Goal: Information Seeking & Learning: Learn about a topic

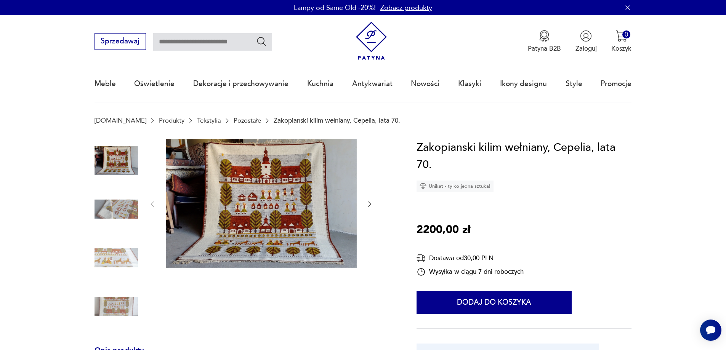
click at [372, 205] on icon "button" at bounding box center [370, 204] width 8 height 8
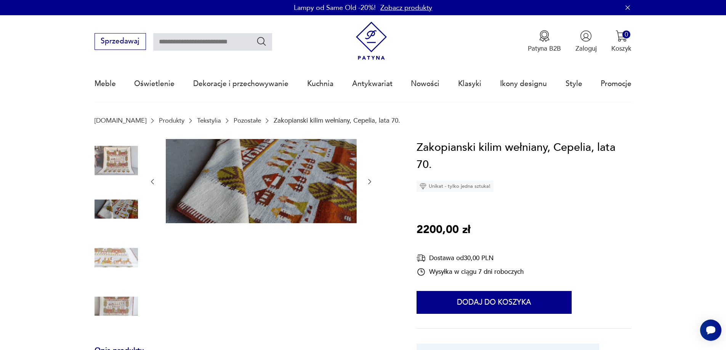
click at [369, 181] on icon "button" at bounding box center [370, 182] width 8 height 8
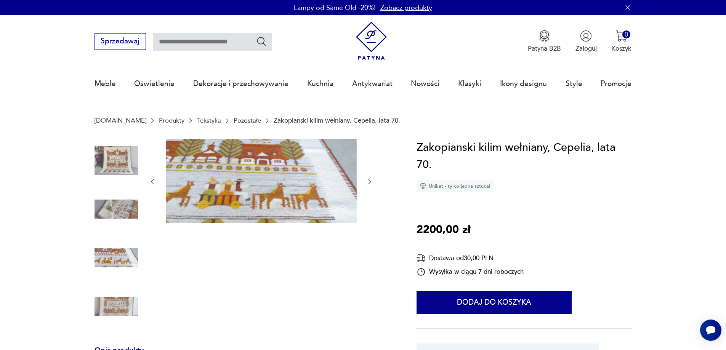
click at [369, 181] on icon "button" at bounding box center [370, 182] width 8 height 8
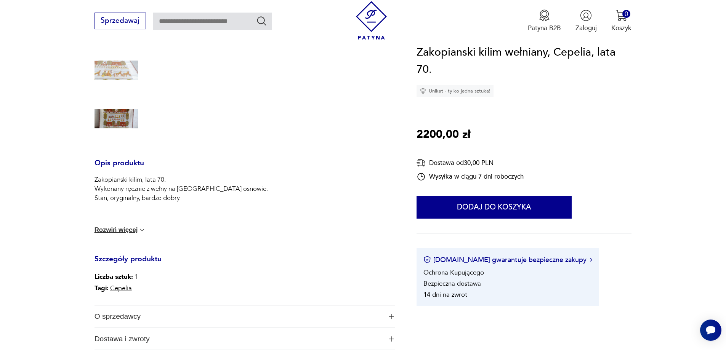
scroll to position [191, 0]
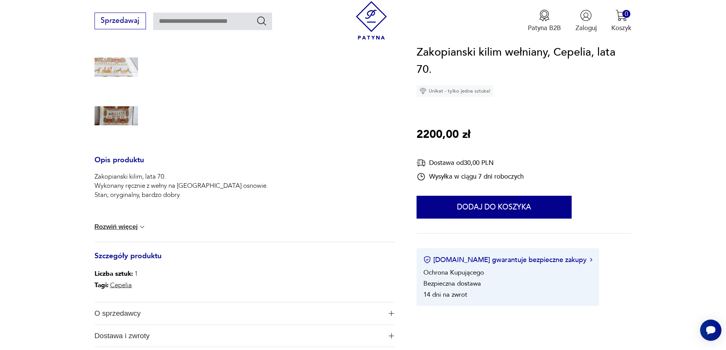
click at [120, 224] on button "Rozwiń więcej" at bounding box center [121, 227] width 52 height 8
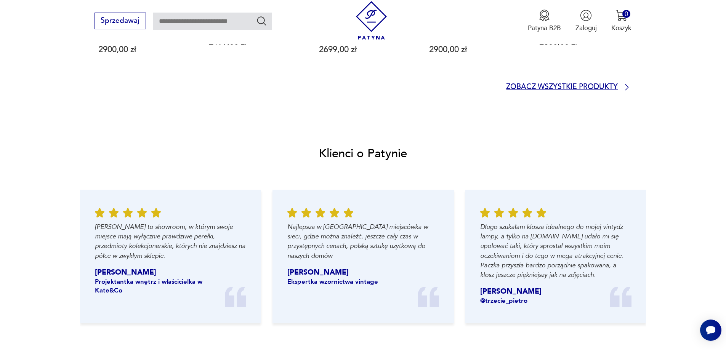
click at [594, 89] on p "Zobacz wszystkie produkty" at bounding box center [562, 87] width 112 height 6
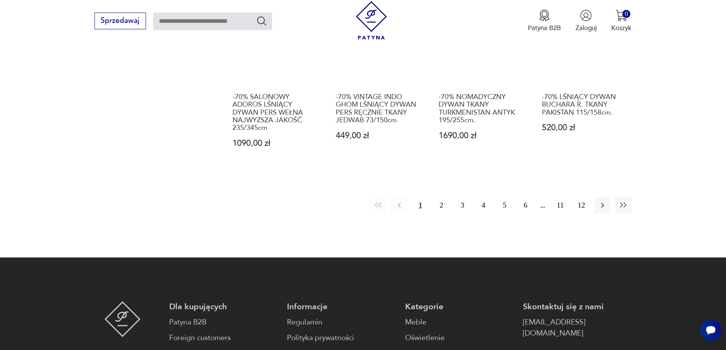
scroll to position [863, 0]
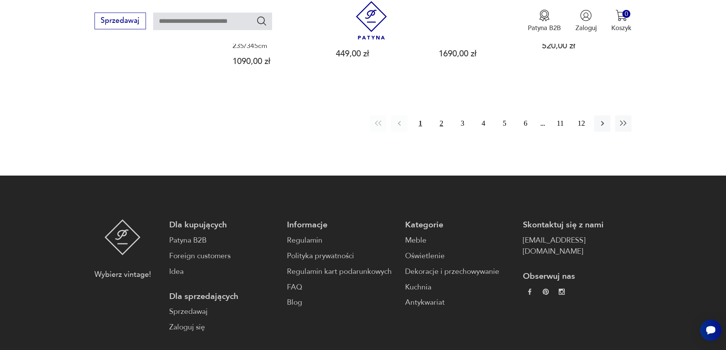
click at [442, 115] on button "2" at bounding box center [441, 123] width 16 height 16
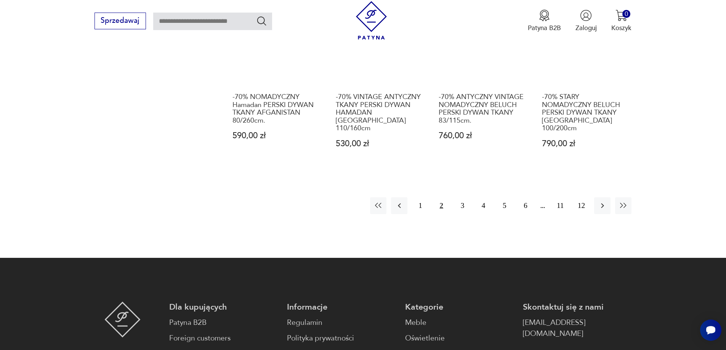
scroll to position [837, 0]
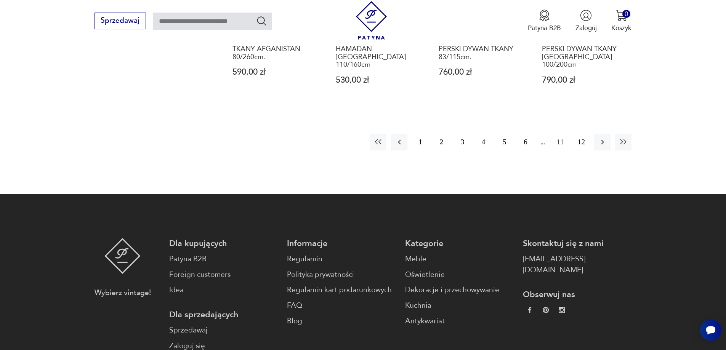
click at [461, 135] on button "3" at bounding box center [462, 142] width 16 height 16
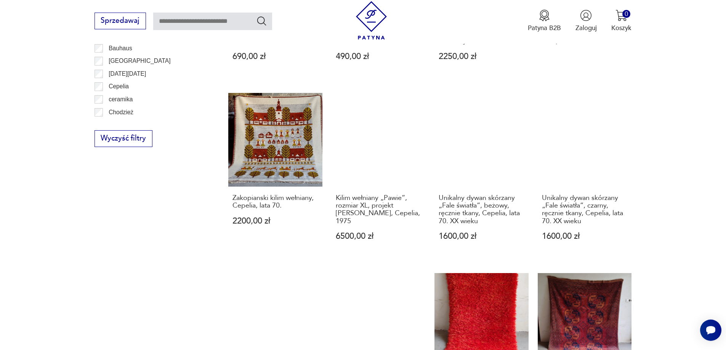
scroll to position [303, 0]
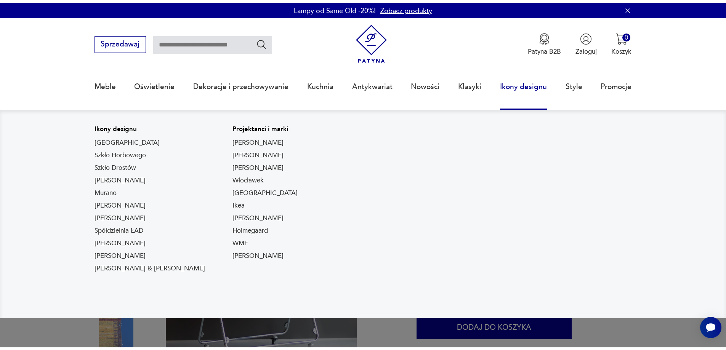
scroll to position [152, 0]
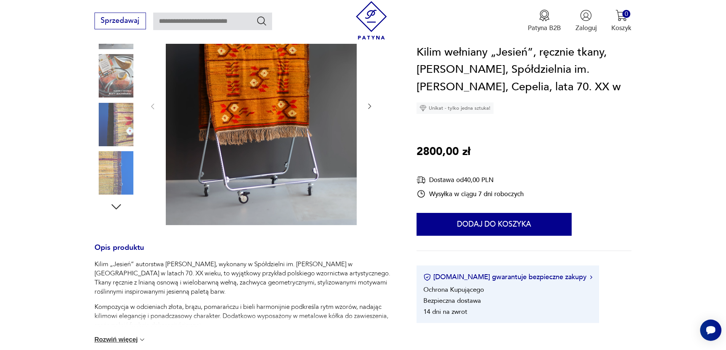
click at [116, 85] on img at bounding box center [116, 75] width 43 height 43
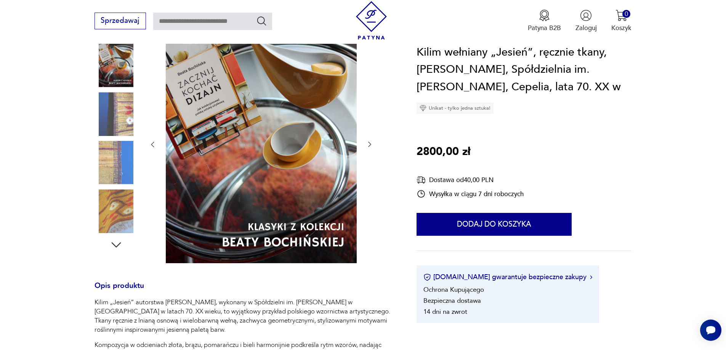
scroll to position [76, 0]
